Goal: Find specific page/section: Find specific page/section

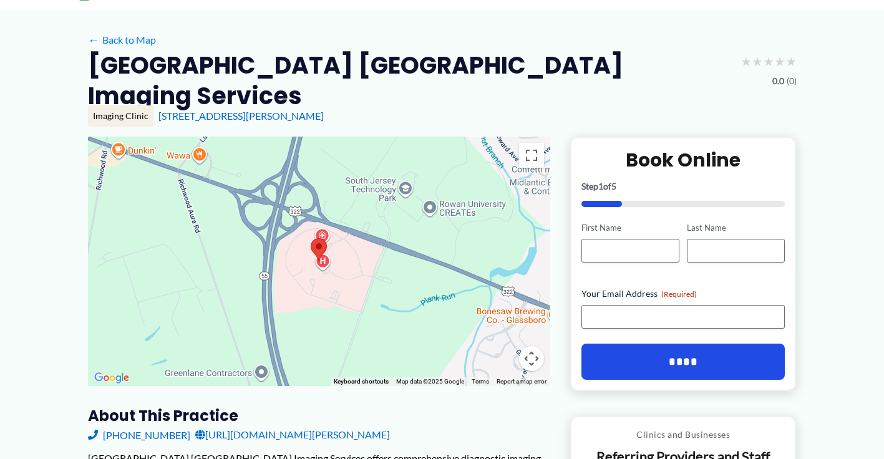
scroll to position [115, 0]
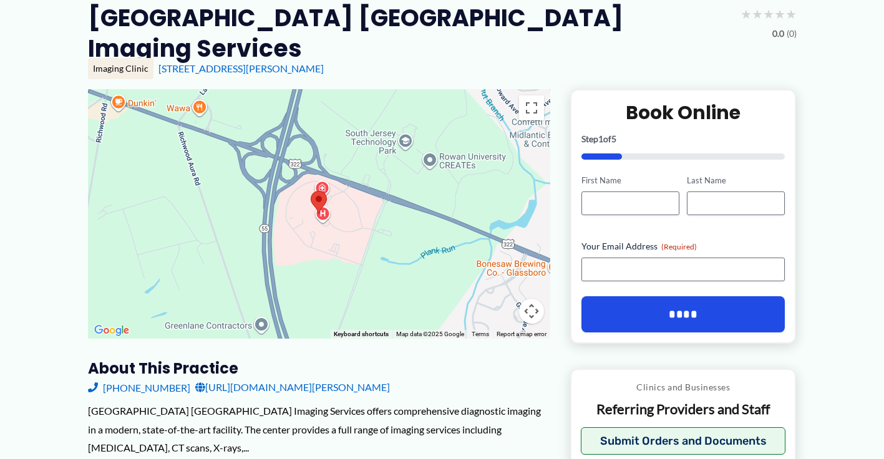
click at [487, 359] on h3 "About this practice" at bounding box center [319, 368] width 462 height 19
click at [289, 402] on div "[GEOGRAPHIC_DATA] [GEOGRAPHIC_DATA] Imaging Services offers comprehensive diagn…" at bounding box center [319, 430] width 462 height 56
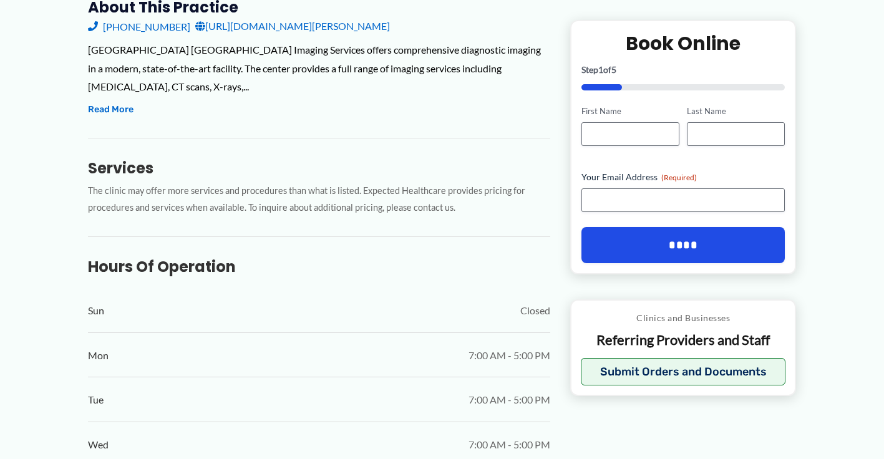
scroll to position [0, 0]
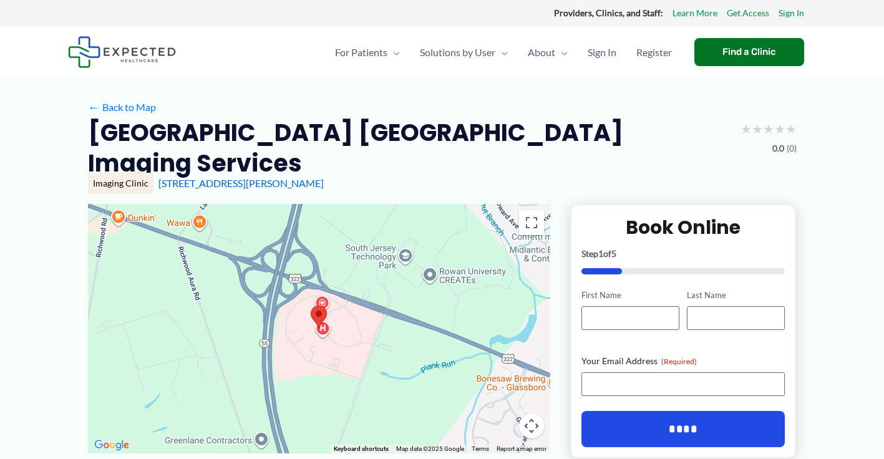
click at [602, 149] on h2 "[GEOGRAPHIC_DATA] [GEOGRAPHIC_DATA] Imaging Services" at bounding box center [409, 148] width 643 height 62
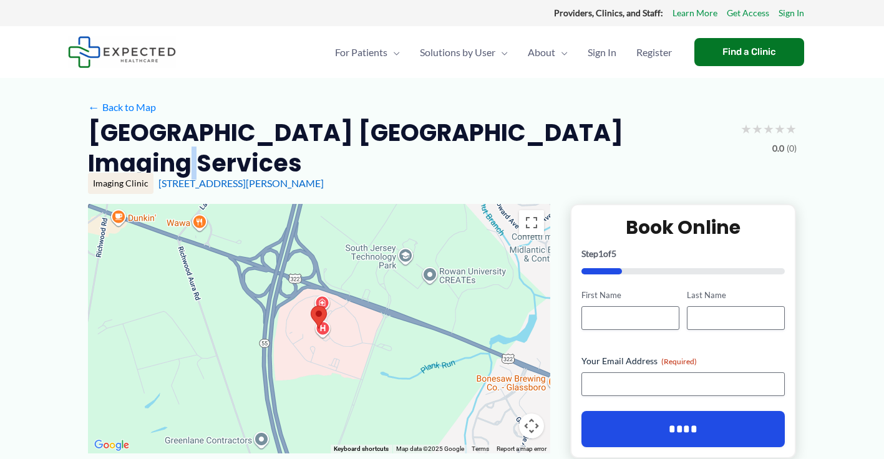
click at [603, 149] on h2 "[GEOGRAPHIC_DATA] [GEOGRAPHIC_DATA] Imaging Services" at bounding box center [409, 148] width 643 height 62
